Goal: Browse casually

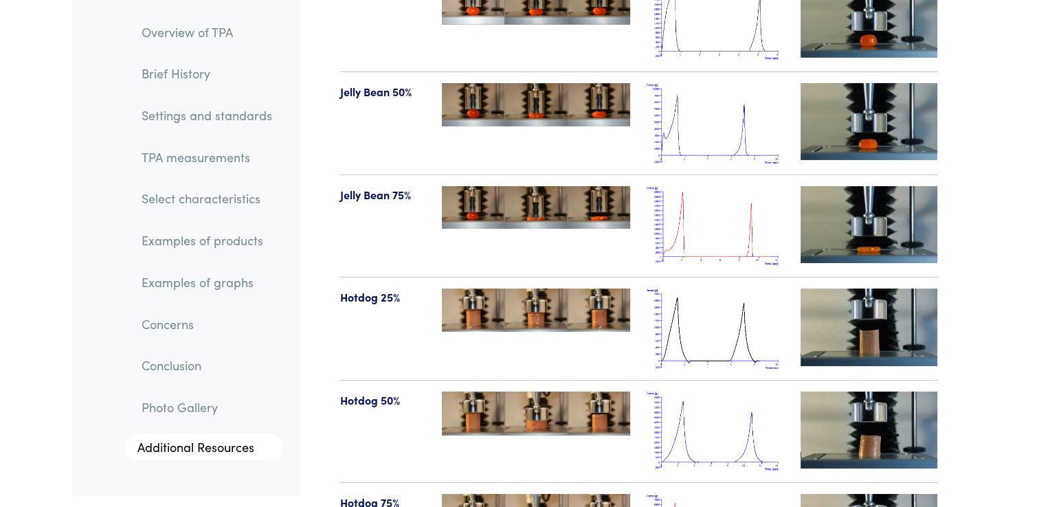
scroll to position [15333, 0]
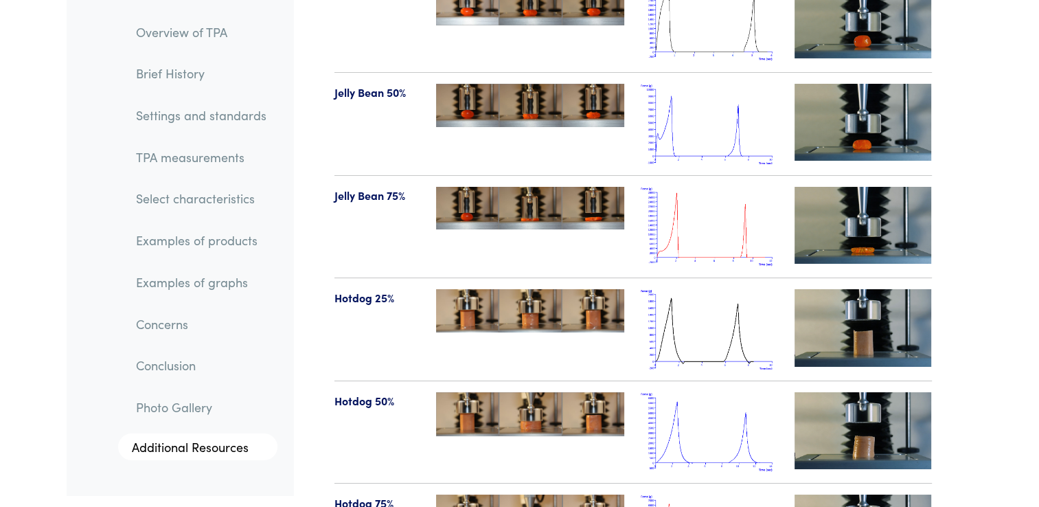
click at [701, 188] on img at bounding box center [709, 227] width 137 height 80
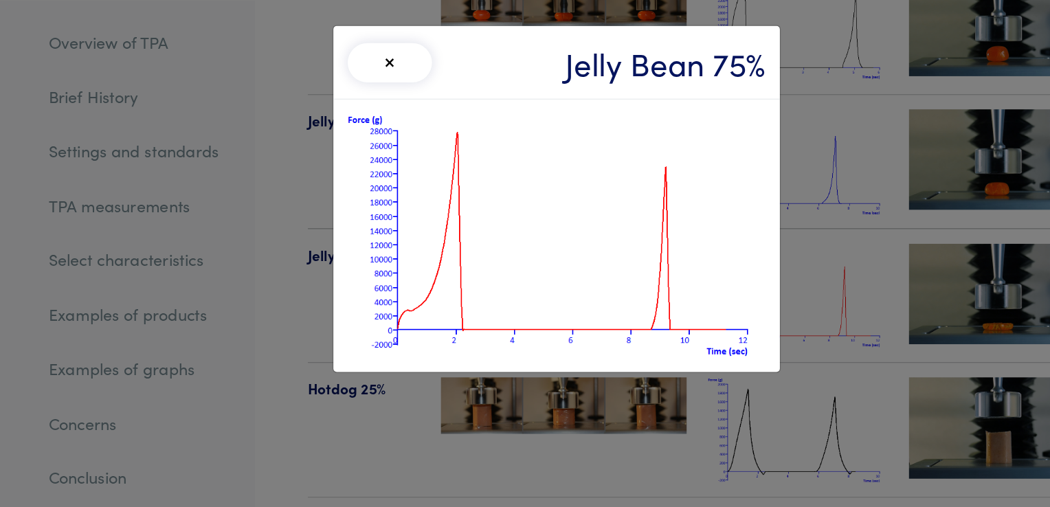
click at [407, 55] on button "×" at bounding box center [397, 48] width 65 height 30
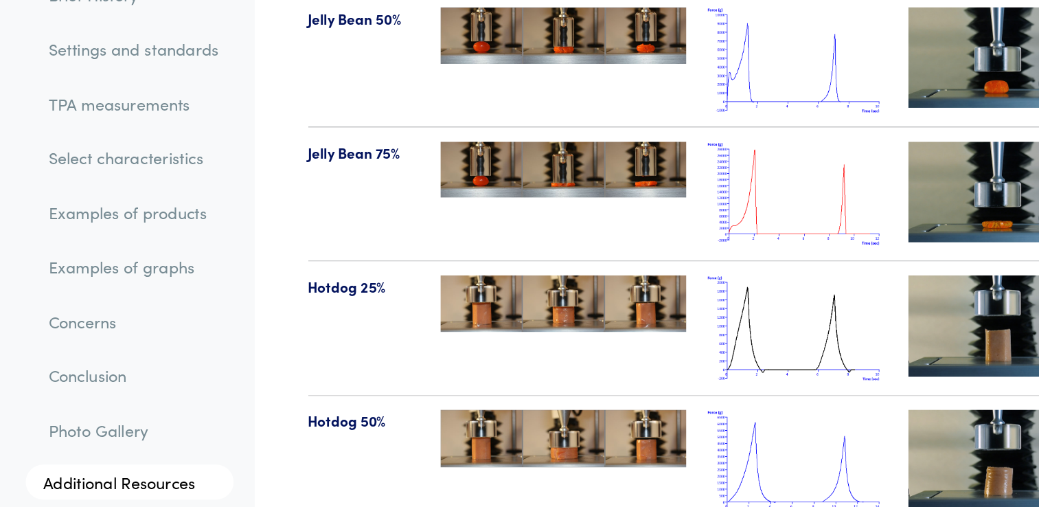
click at [686, 297] on img at bounding box center [709, 329] width 137 height 80
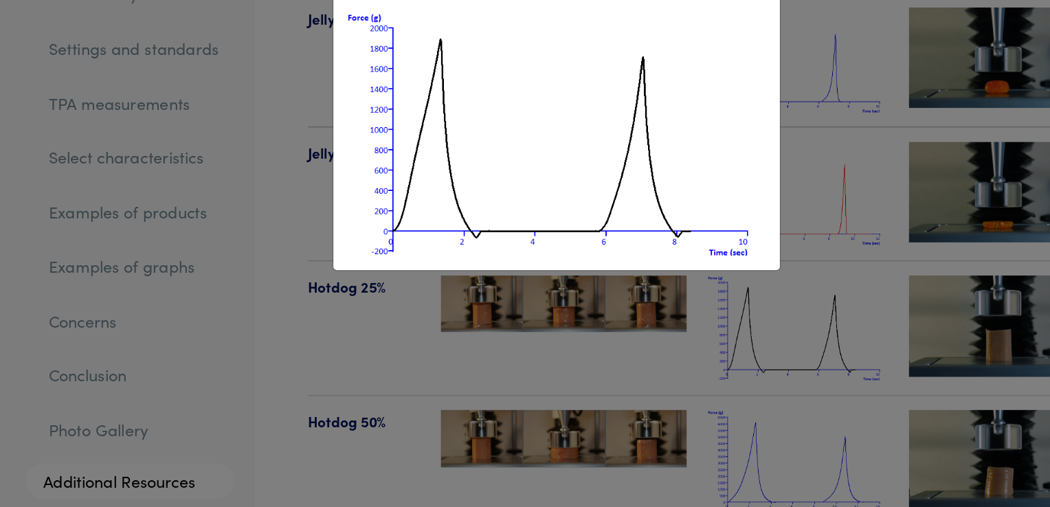
click at [687, 326] on div "× Hotdog 25%" at bounding box center [525, 253] width 1050 height 507
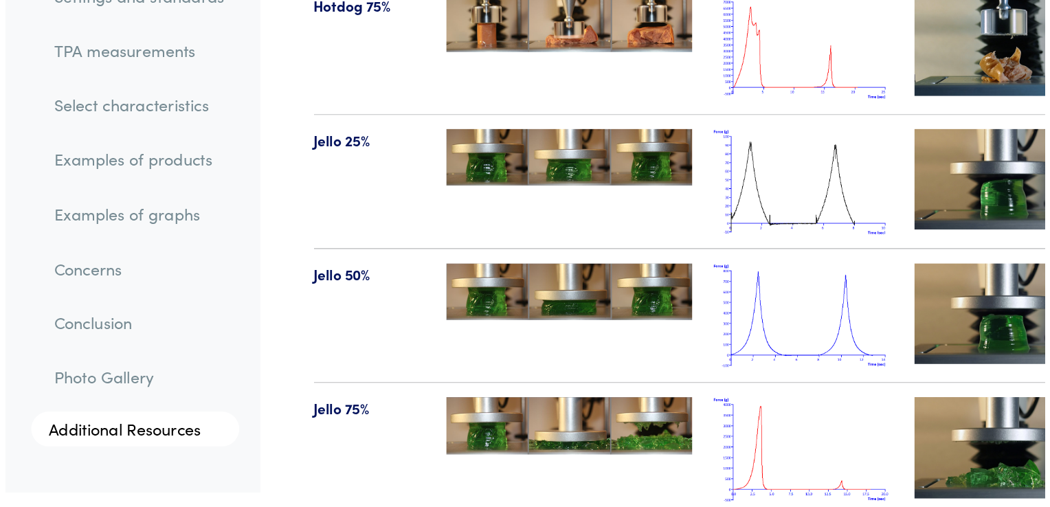
scroll to position [15714, 0]
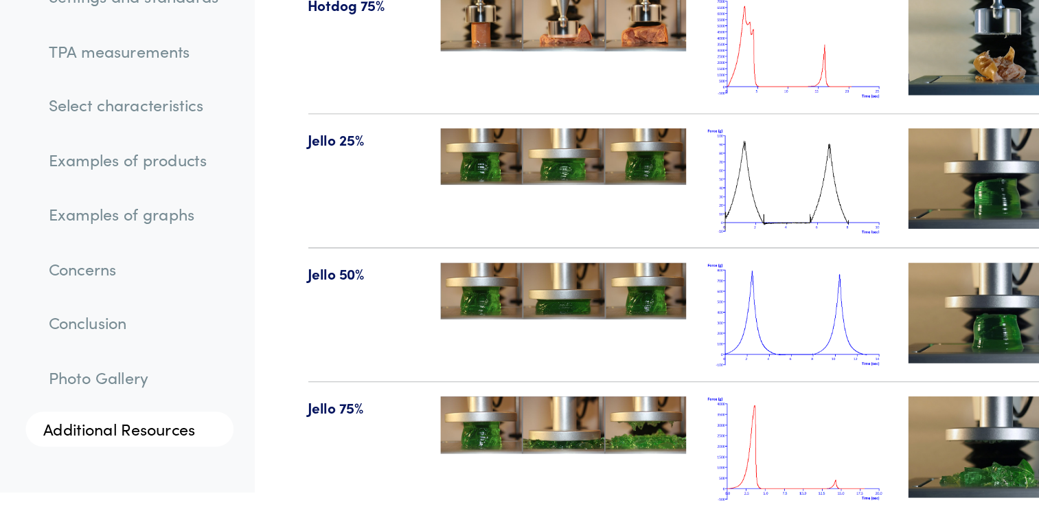
click at [690, 422] on img at bounding box center [709, 462] width 137 height 80
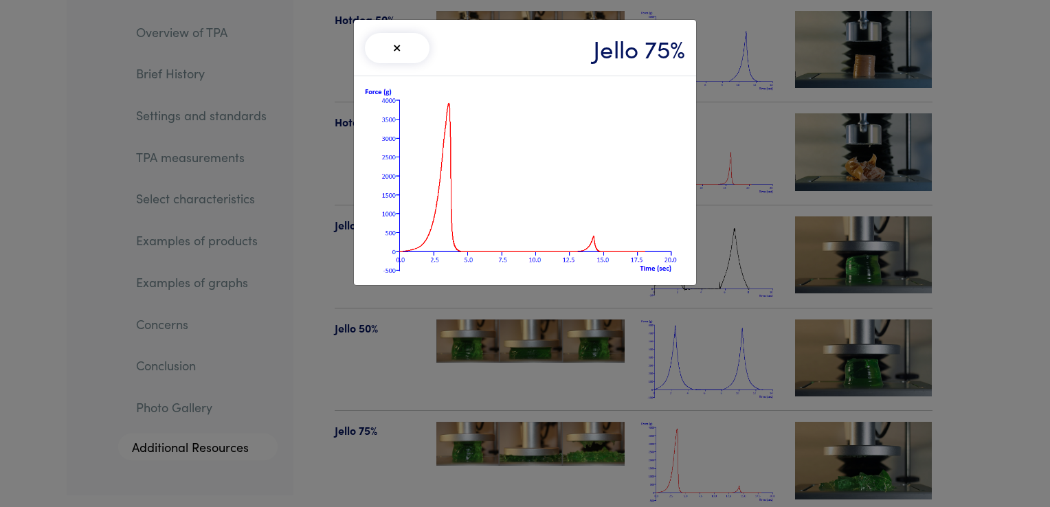
click at [380, 47] on button "×" at bounding box center [397, 48] width 65 height 30
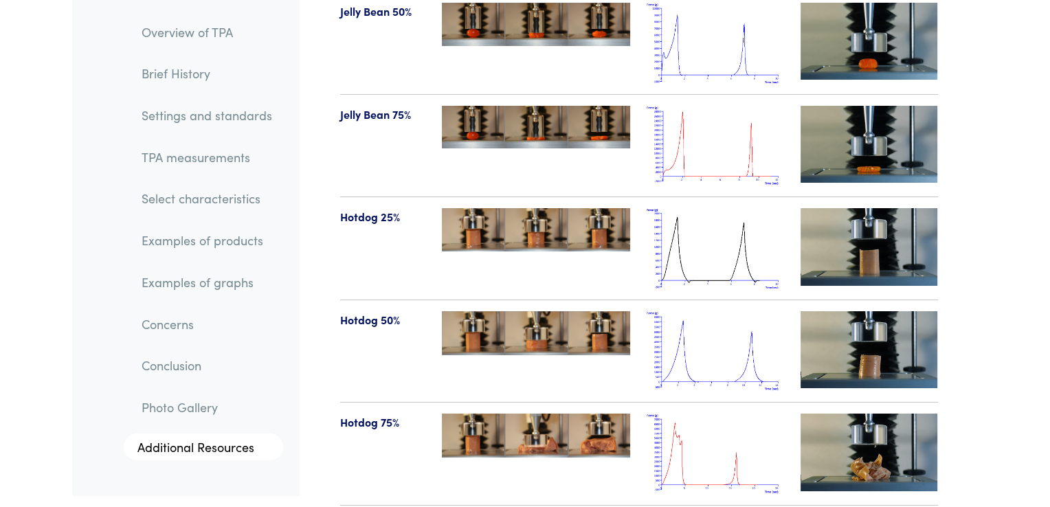
scroll to position [15249, 0]
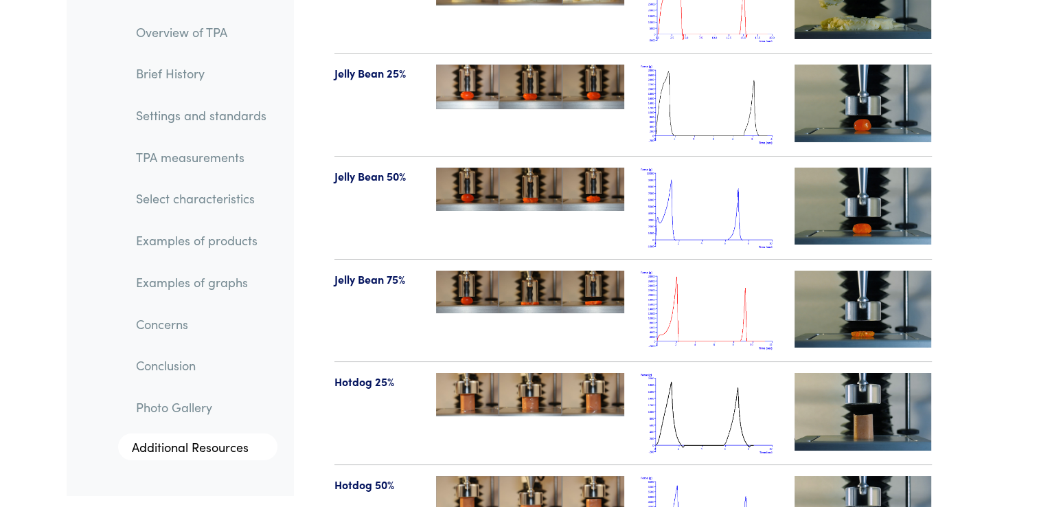
click at [714, 273] on img at bounding box center [709, 311] width 137 height 80
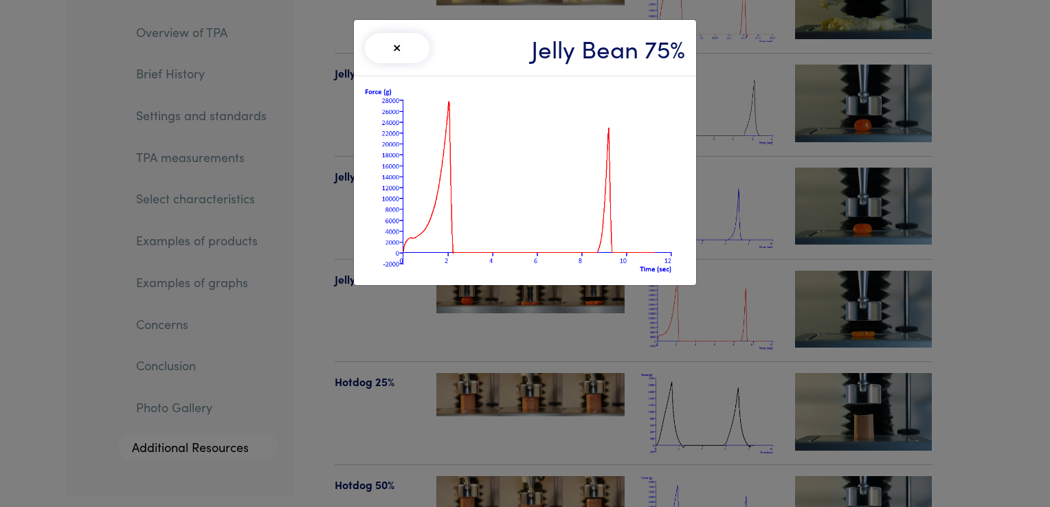
drag, startPoint x: 570, startPoint y: 282, endPoint x: 589, endPoint y: 346, distance: 66.1
click at [589, 346] on div "× Jelly Bean 75%" at bounding box center [525, 253] width 1050 height 507
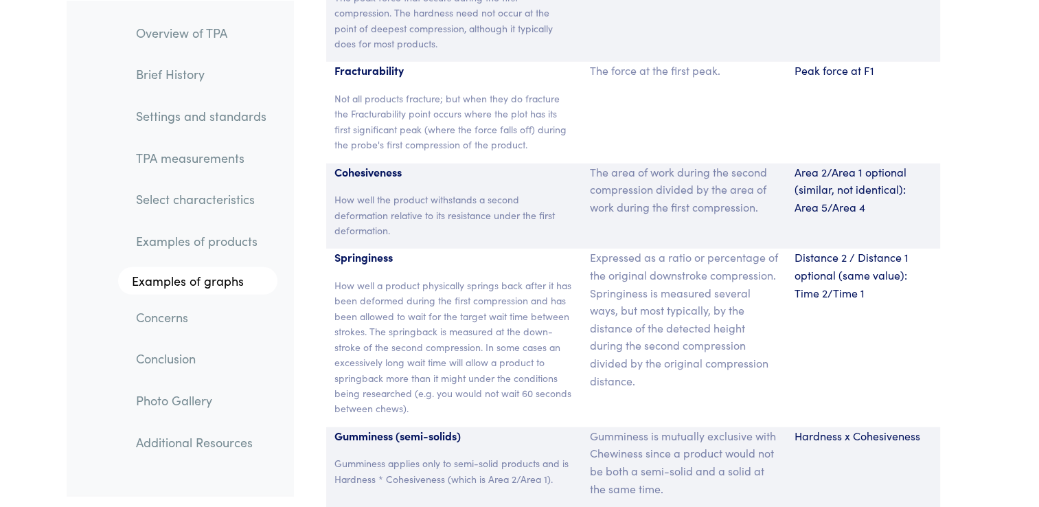
scroll to position [9162, 0]
